Goal: Complete application form

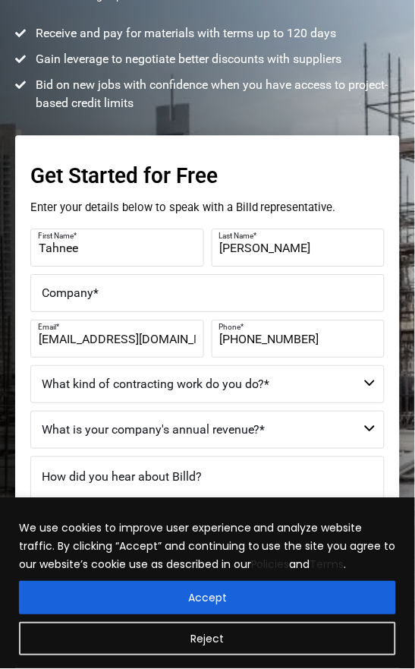
scroll to position [261, 0]
click at [85, 396] on select "Commercial Commercial and Residential Residential Not a Contractor" at bounding box center [207, 384] width 355 height 38
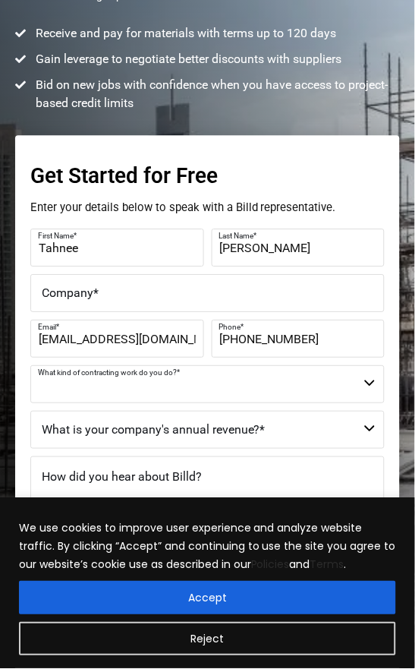
select select "Not a Contractor"
click at [30, 365] on select "Commercial Commercial and Residential Residential Not a Contractor" at bounding box center [207, 384] width 355 height 38
click at [91, 440] on select "$40M + $25M - $40M $8M - $25M $4M - $8M $2M - $4M $1M - $2M Less than $1M" at bounding box center [207, 430] width 355 height 38
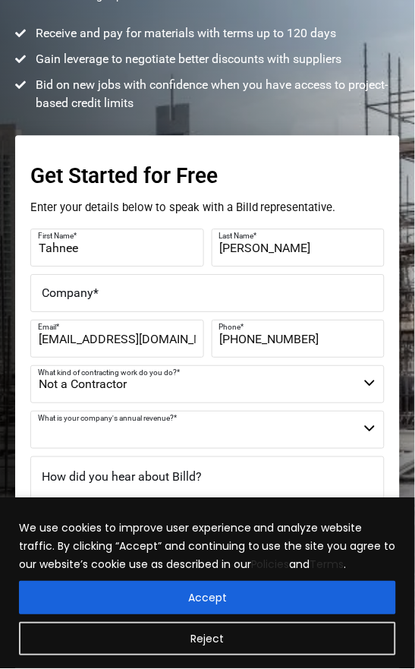
select select "Less than $1M"
click at [30, 411] on select "$40M + $25M - $40M $8M - $25M $4M - $8M $2M - $4M $1M - $2M Less than $1M" at bounding box center [207, 430] width 355 height 38
click at [64, 472] on span "How did you hear about Billd?" at bounding box center [122, 476] width 160 height 14
click at [64, 472] on textarea "How did you hear about Billd?" at bounding box center [207, 494] width 355 height 76
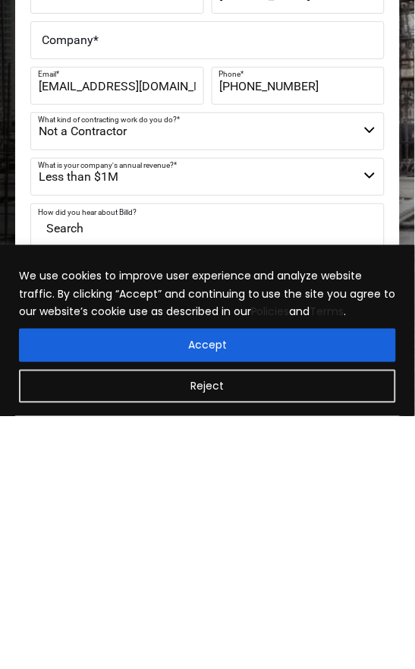
type textarea "Search"
click at [310, 586] on button "Accept" at bounding box center [207, 598] width 377 height 33
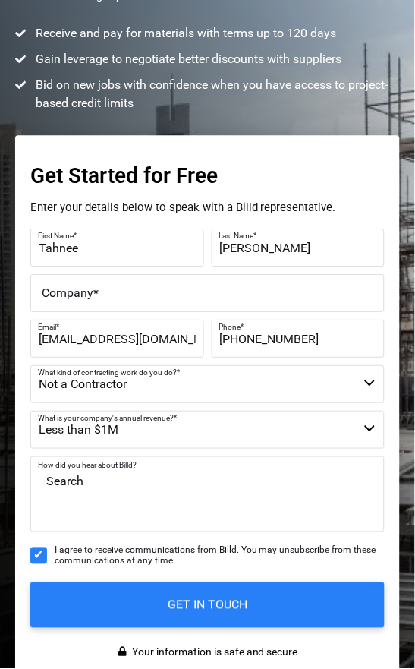
click at [323, 326] on label "Phone *" at bounding box center [296, 327] width 155 height 18
click at [323, 326] on input "[PHONE_NUMBER]" at bounding box center [299, 339] width 174 height 38
click at [322, 344] on input "[PHONE_NUMBER]" at bounding box center [299, 339] width 174 height 38
type input "("
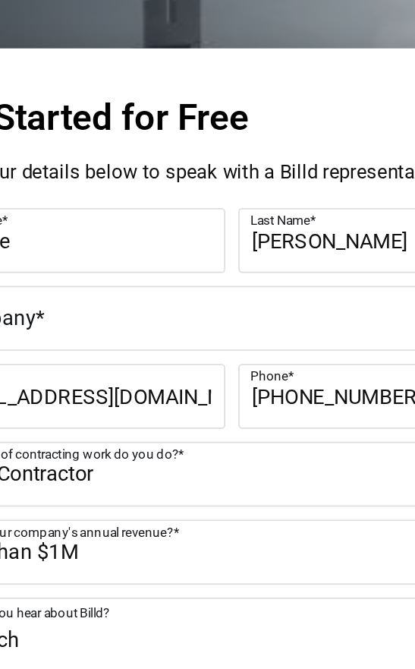
type input "[PHONE_NUMBER]"
click at [154, 292] on label "Company *" at bounding box center [208, 293] width 332 height 18
click at [154, 292] on input "Company *" at bounding box center [207, 293] width 355 height 38
click at [49, 291] on input "Company *" at bounding box center [207, 293] width 355 height 38
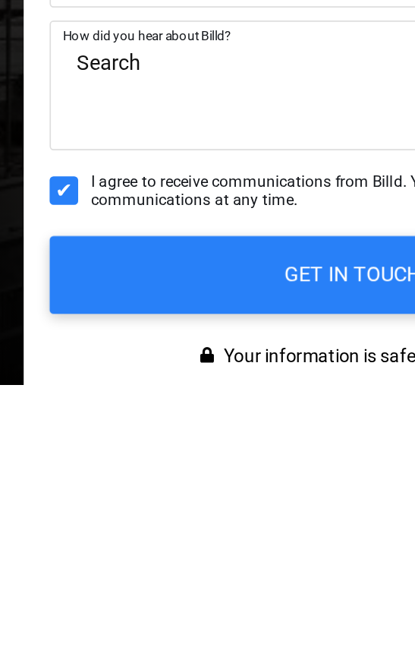
type input "Tire Creations Etc"
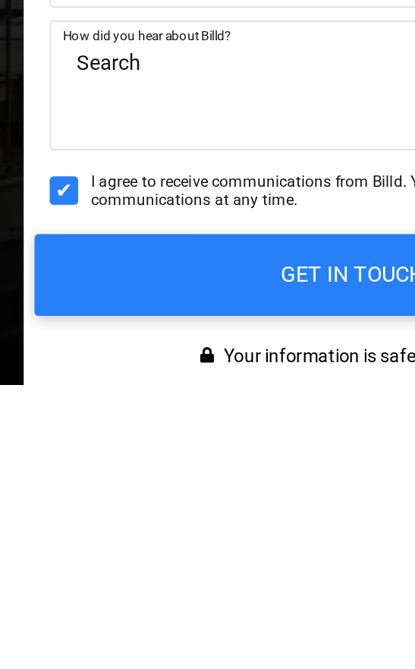
click at [175, 604] on input "GET IN TOUCH" at bounding box center [207, 605] width 372 height 48
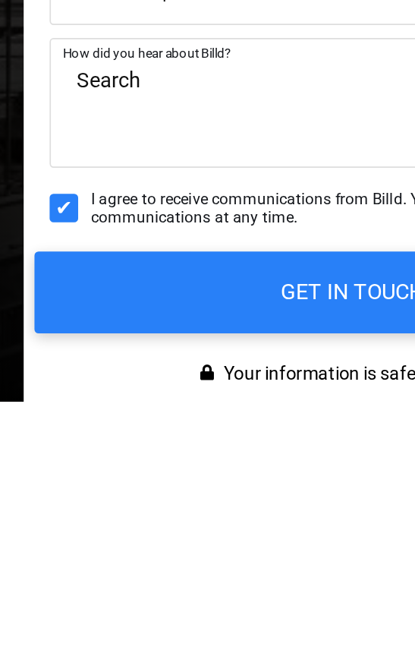
scroll to position [262, 0]
